Goal: Navigation & Orientation: Find specific page/section

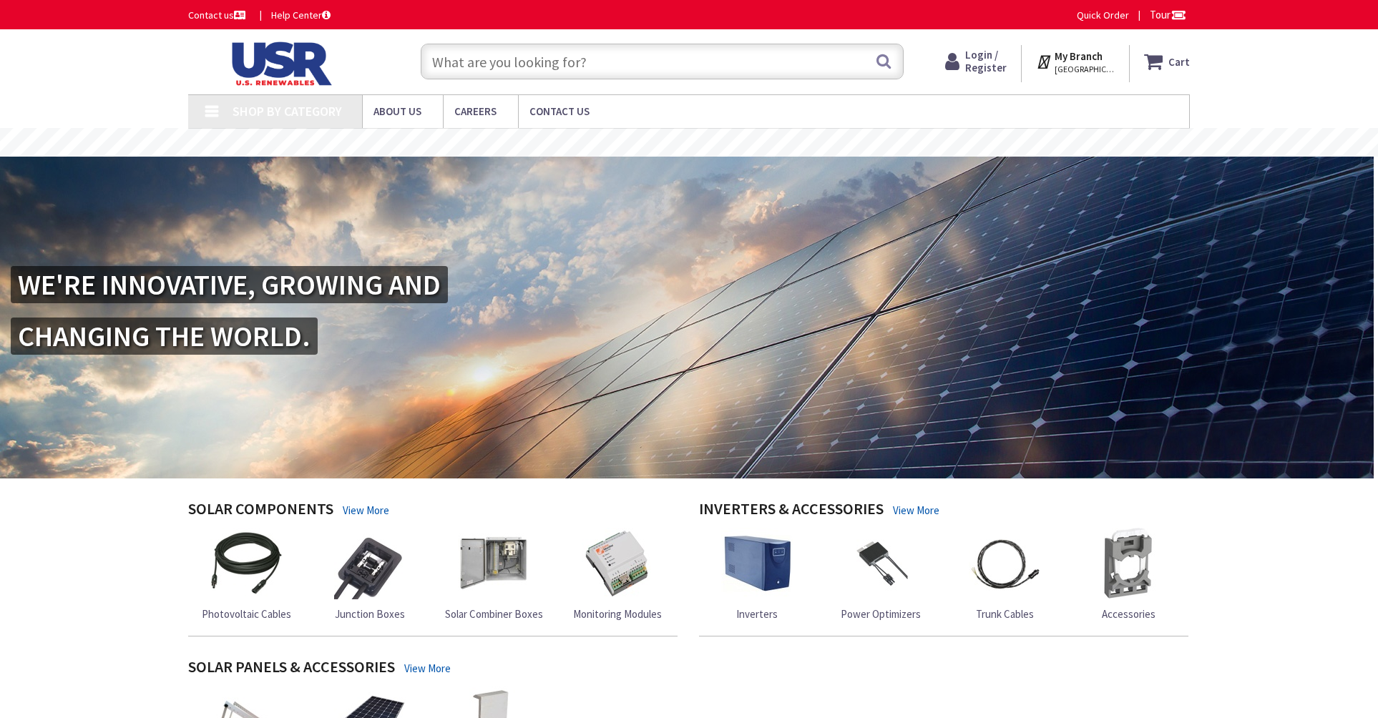
type input "[GEOGRAPHIC_DATA], [STREET_ADDRESS][PERSON_NAME]"
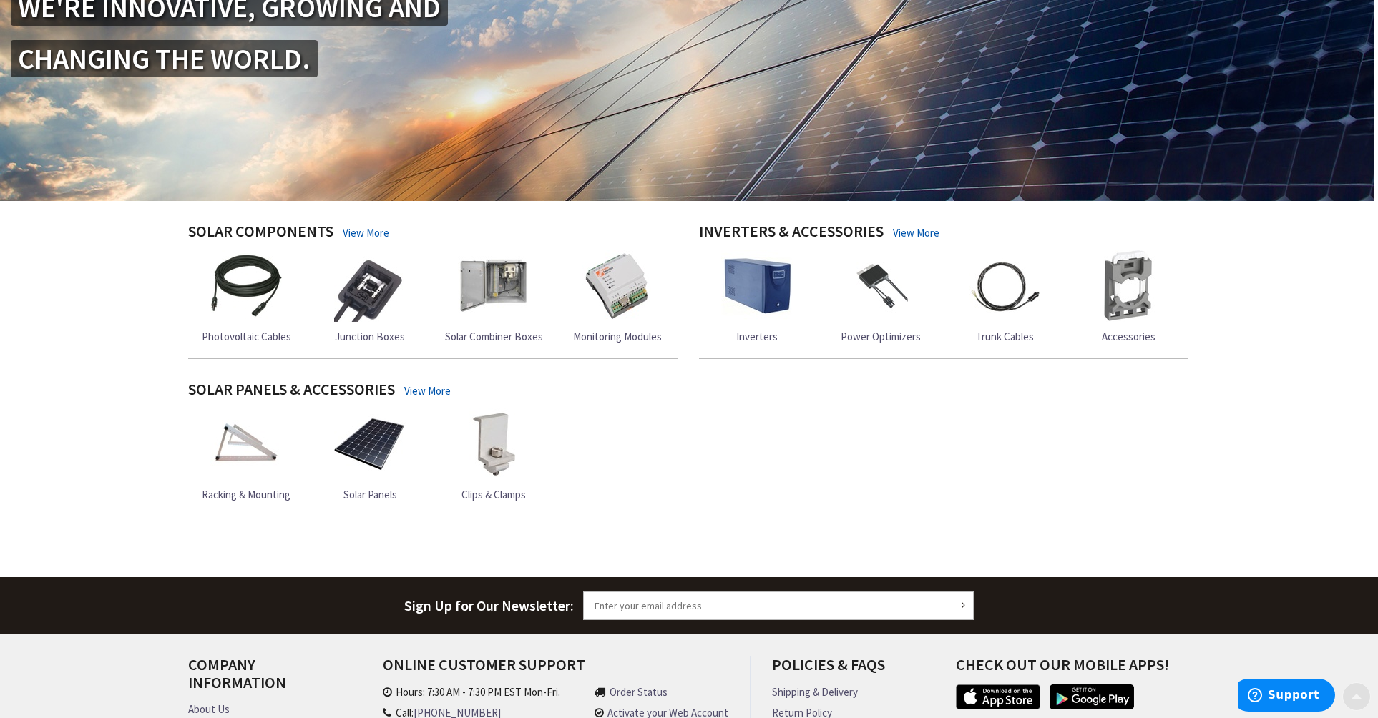
scroll to position [455, 0]
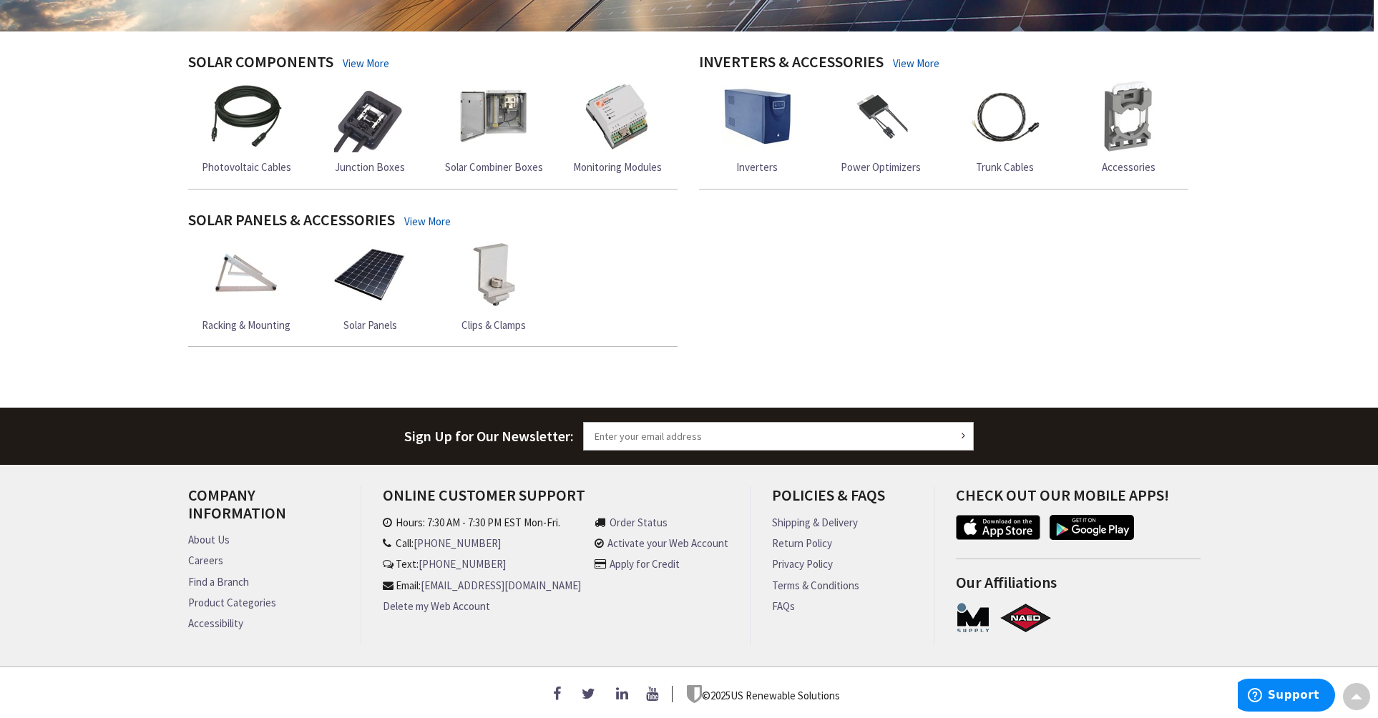
click at [362, 265] on img at bounding box center [370, 275] width 72 height 72
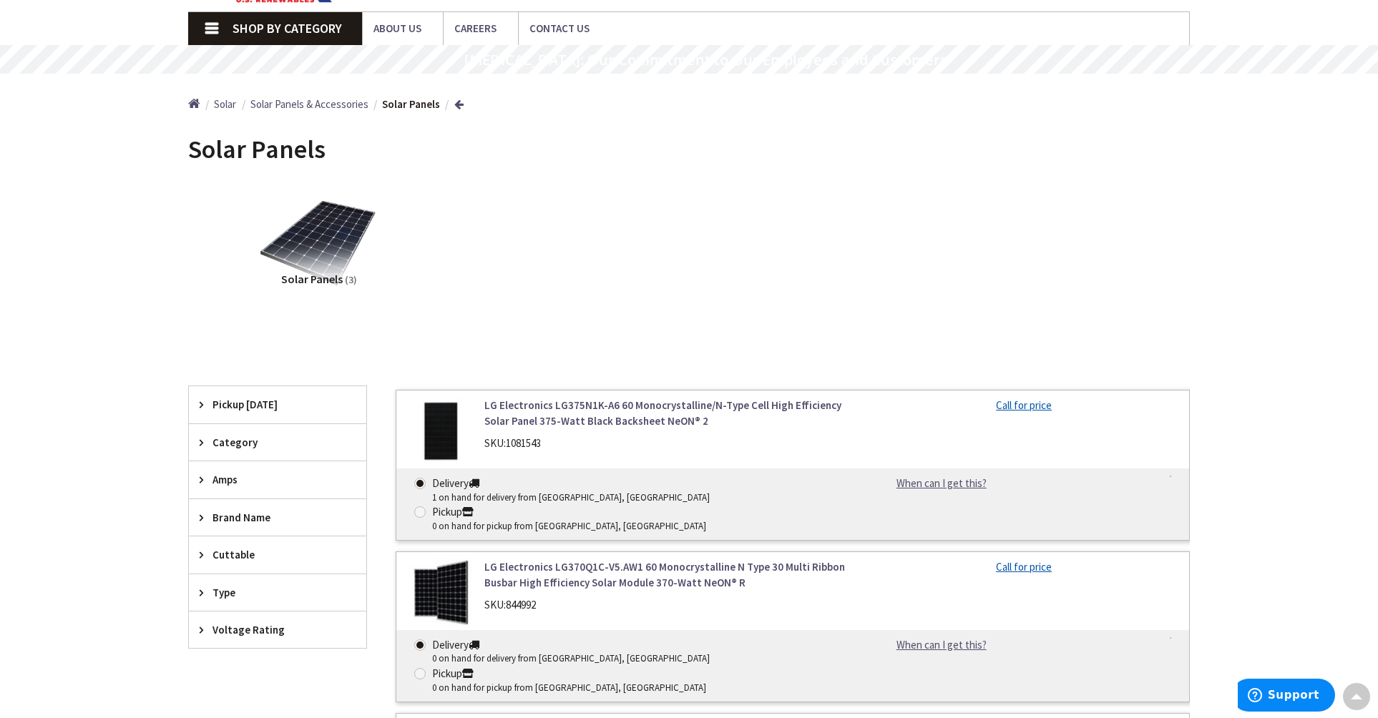
scroll to position [79, 0]
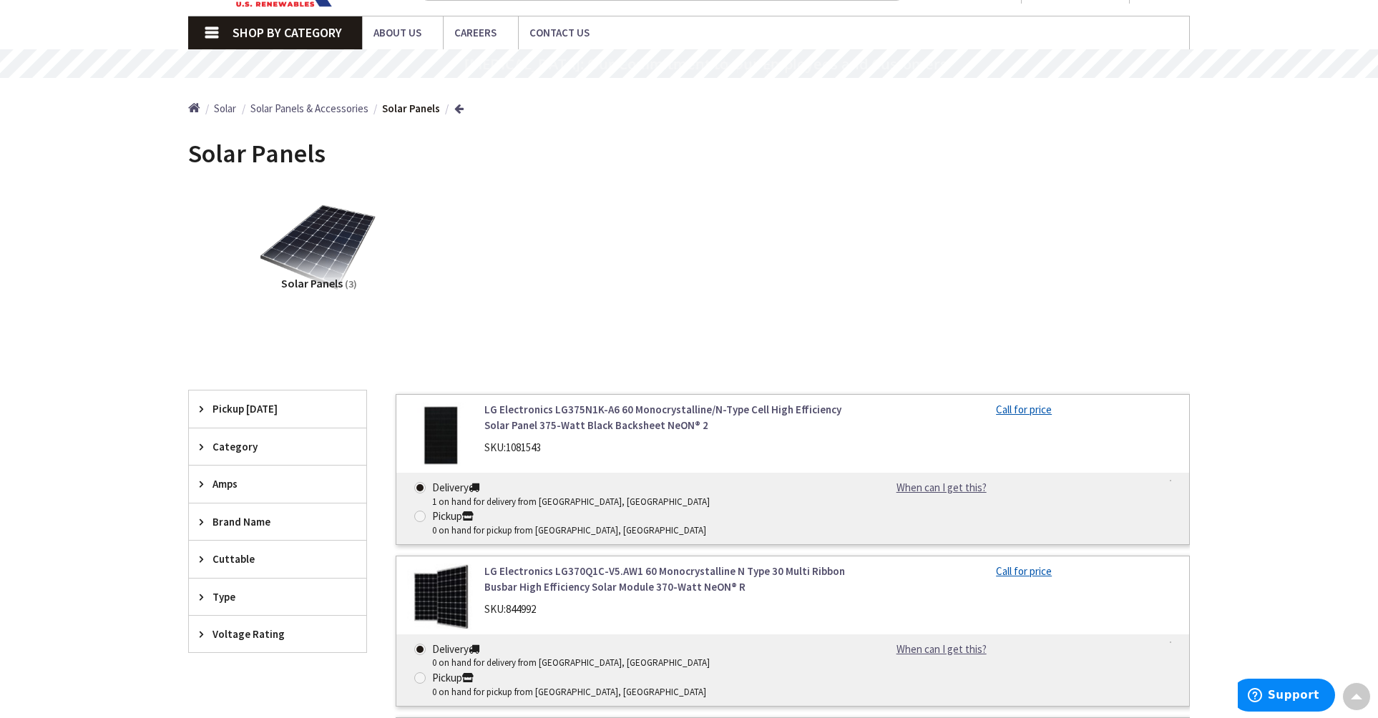
click at [296, 113] on span "Solar Panels & Accessories" at bounding box center [309, 109] width 118 height 14
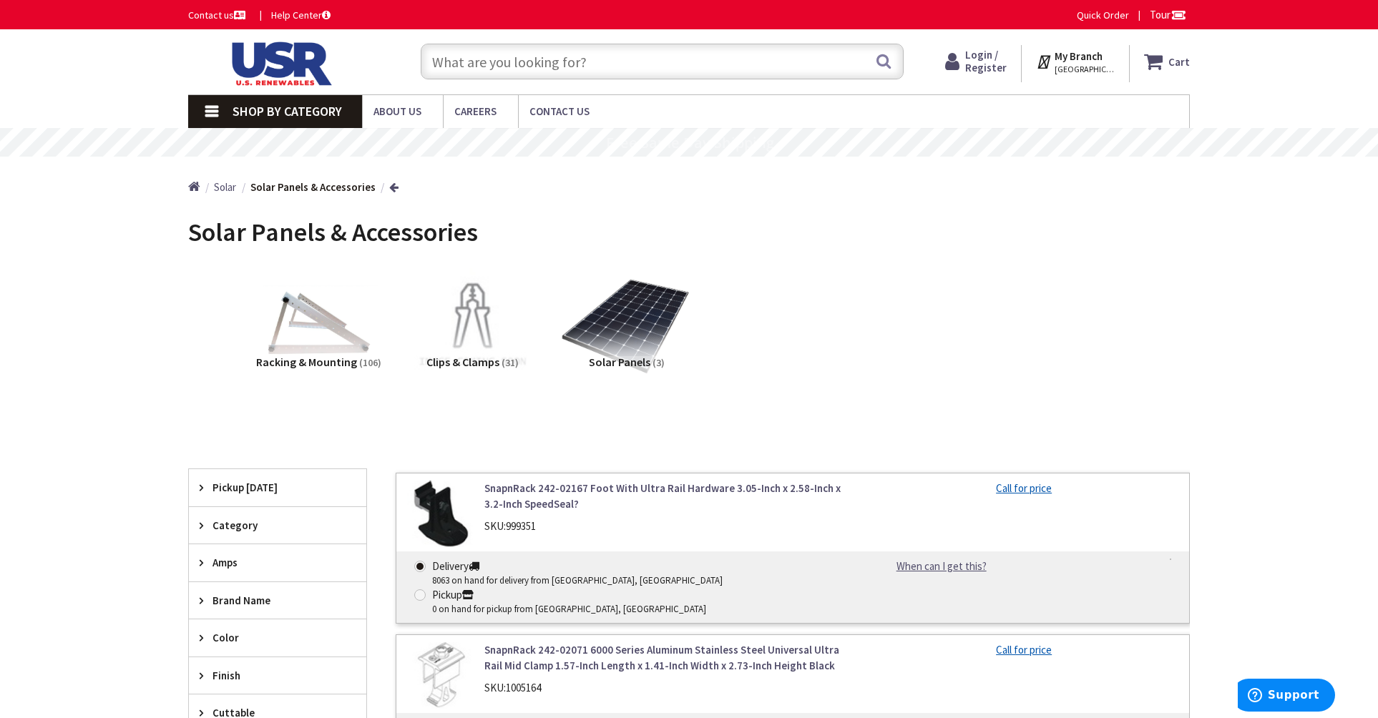
click at [643, 332] on img at bounding box center [626, 325] width 129 height 129
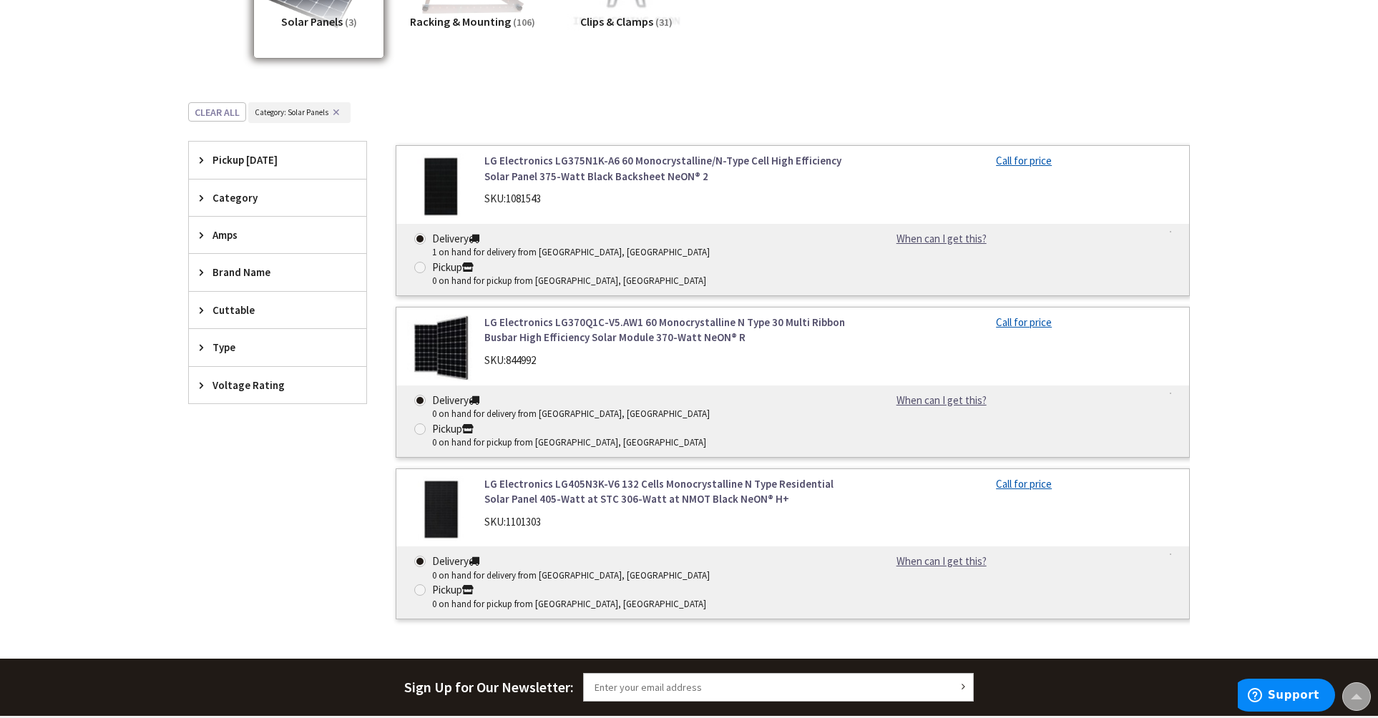
scroll to position [335, 0]
